Goal: Navigation & Orientation: Find specific page/section

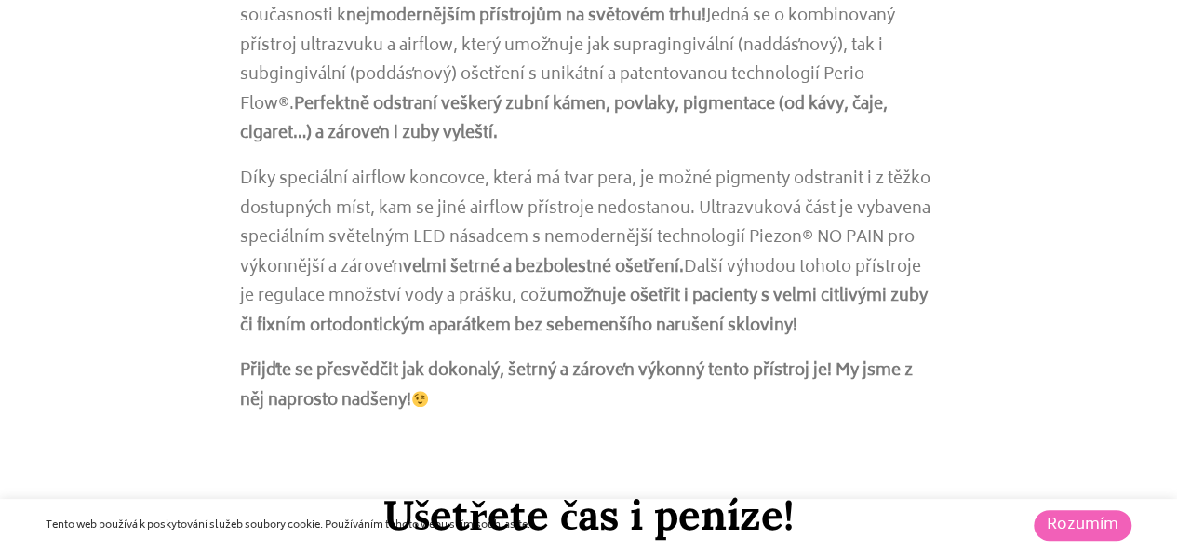
scroll to position [744, 0]
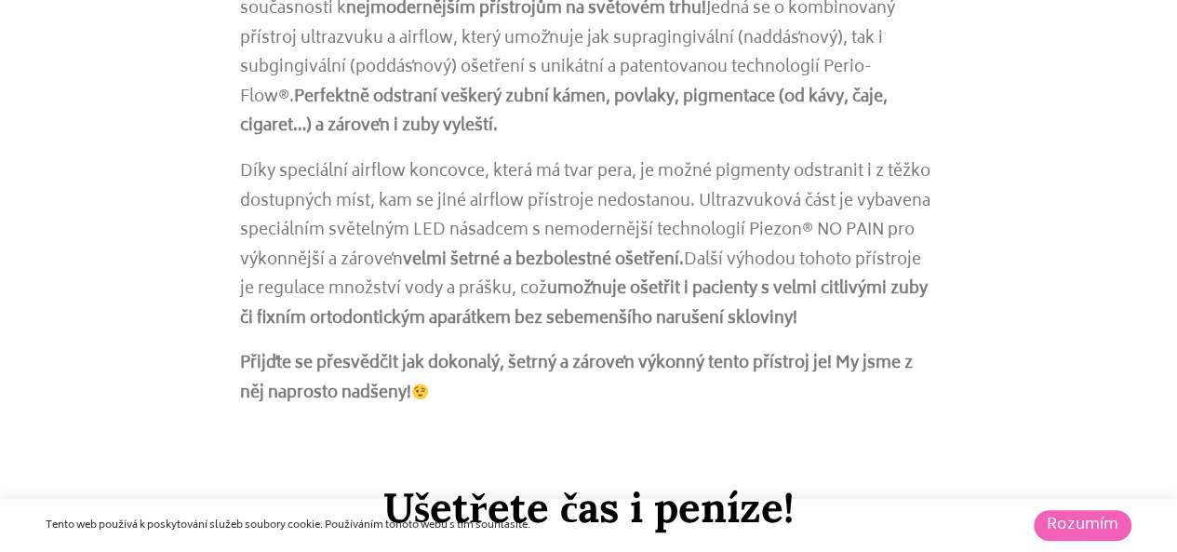
click at [1097, 528] on link "Rozumím" at bounding box center [1082, 525] width 98 height 31
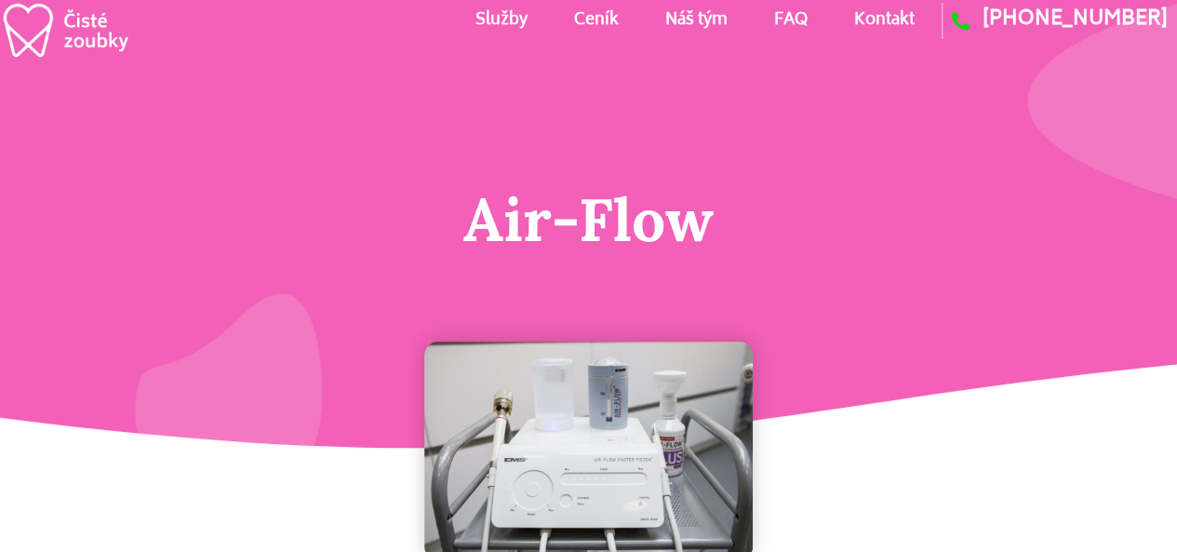
scroll to position [0, 0]
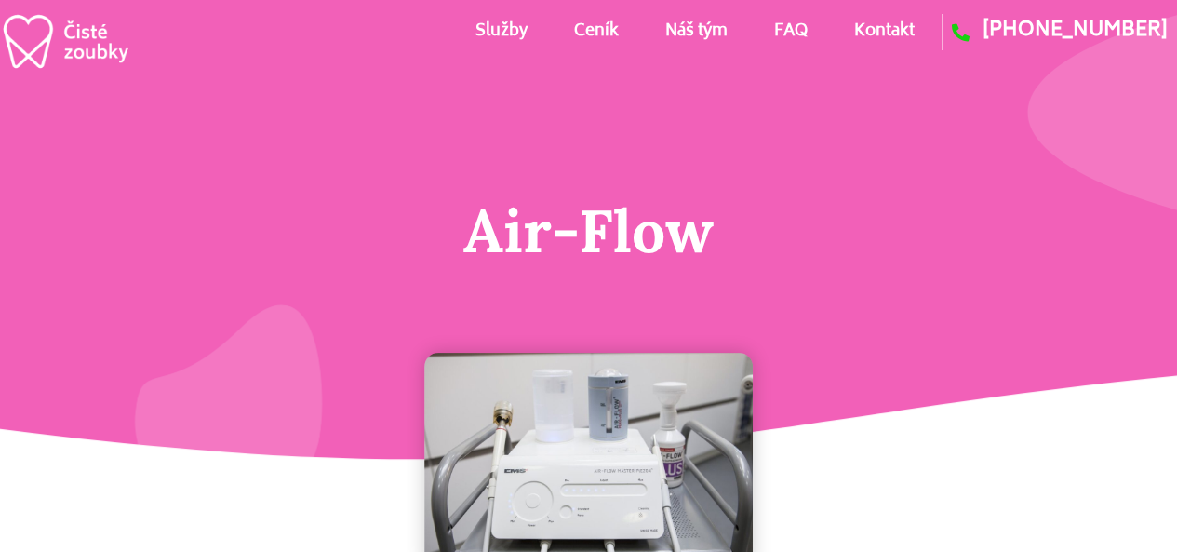
click at [496, 33] on link "Služby" at bounding box center [500, 32] width 52 height 84
click at [872, 31] on link "Kontakt" at bounding box center [883, 32] width 60 height 84
click at [601, 34] on link "Ceník" at bounding box center [595, 32] width 45 height 84
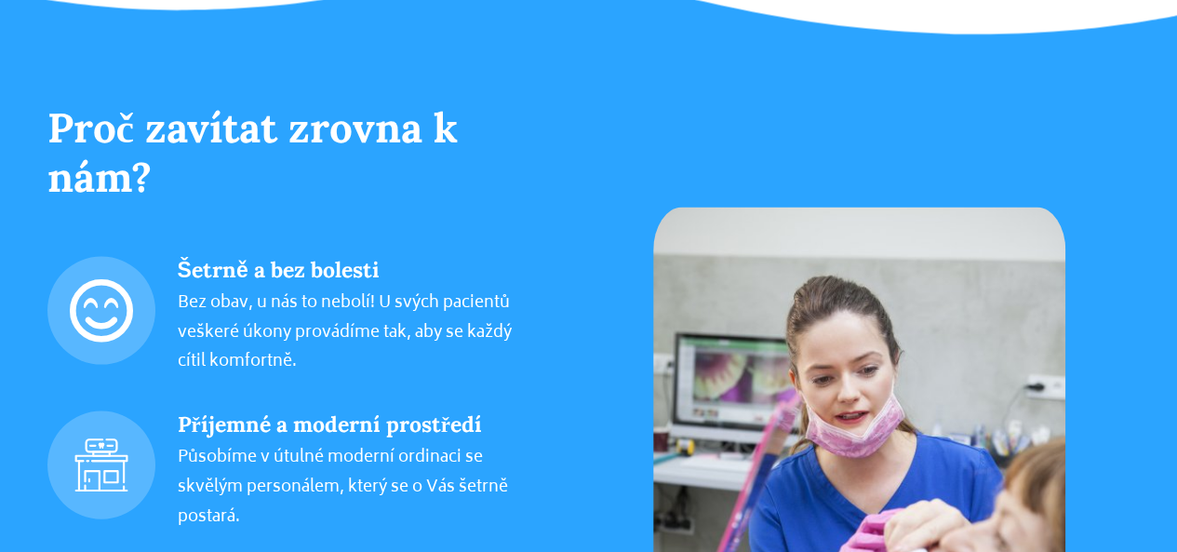
scroll to position [1959, 0]
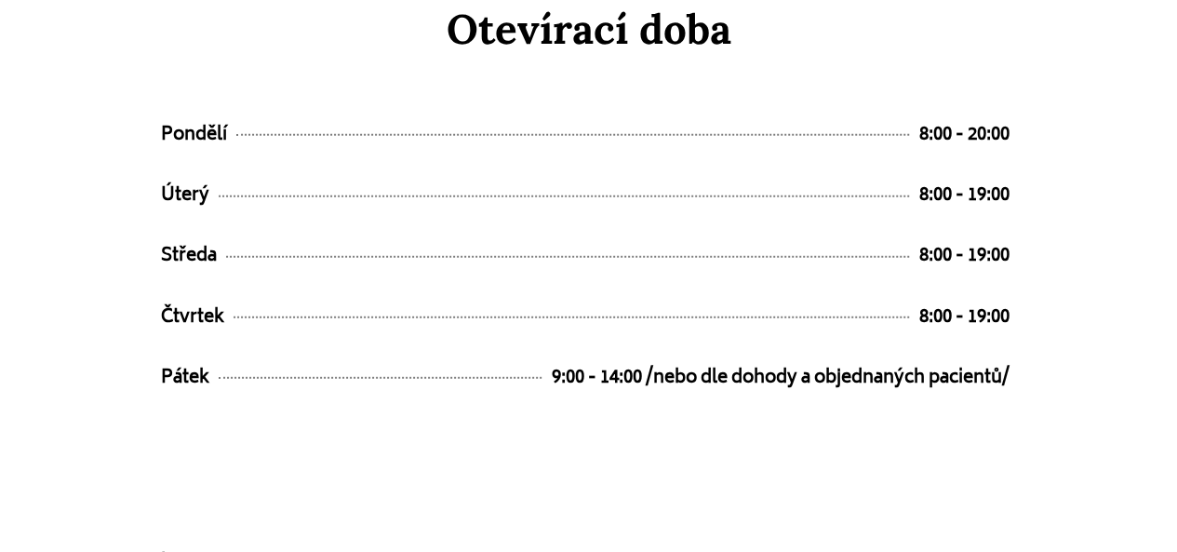
scroll to position [9519, 0]
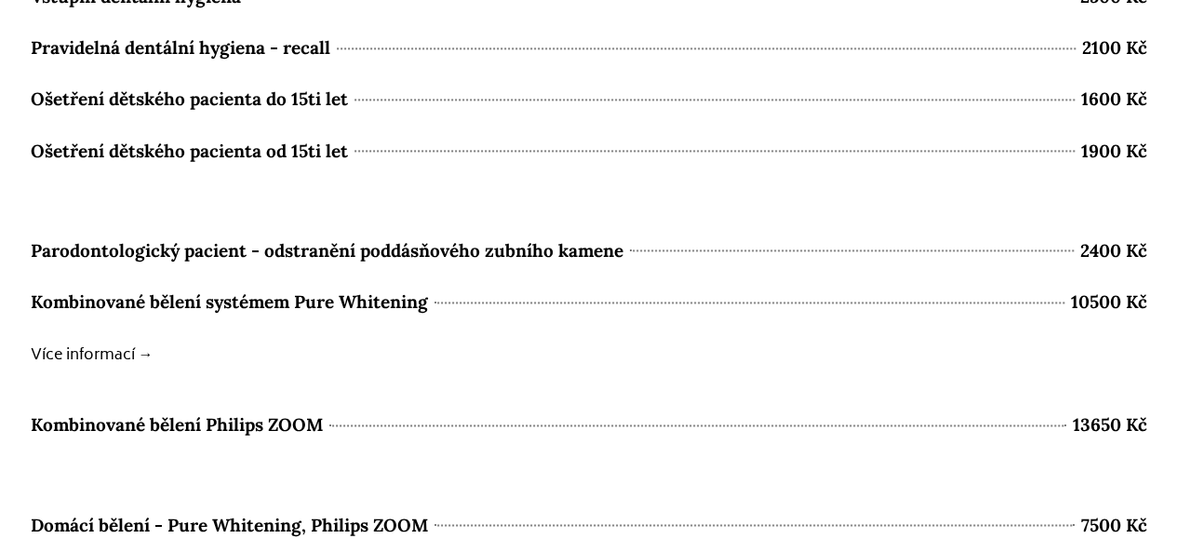
scroll to position [8333, 0]
